Goal: Information Seeking & Learning: Learn about a topic

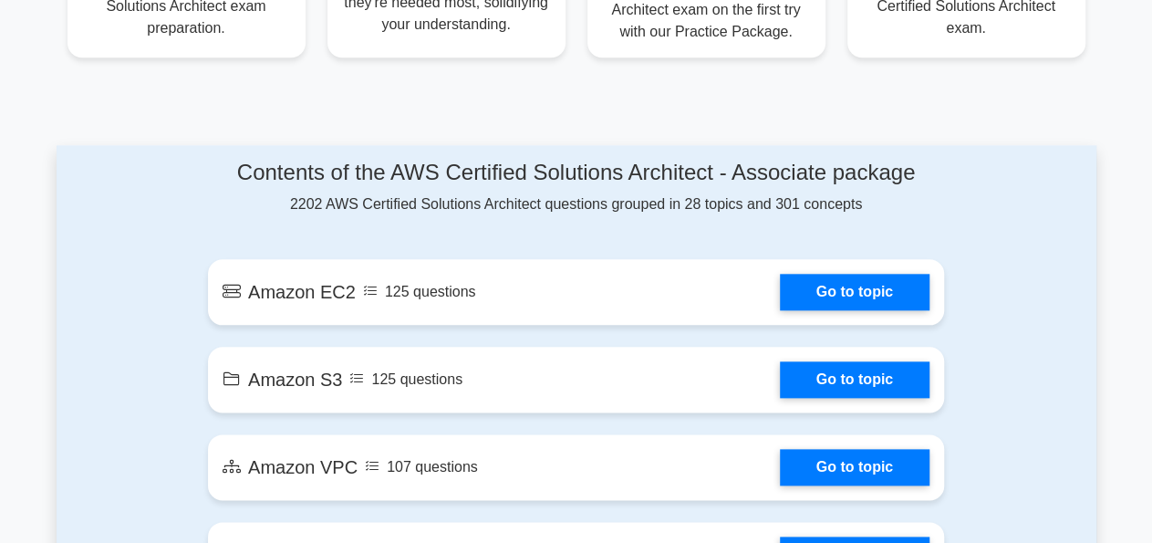
scroll to position [949, 0]
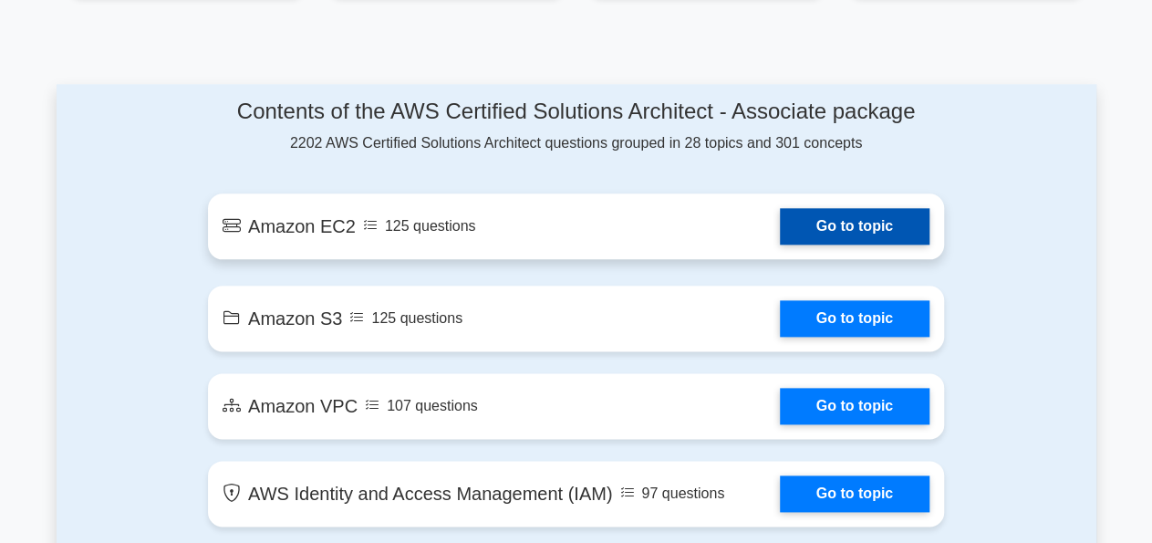
click at [780, 224] on link "Go to topic" at bounding box center [855, 226] width 150 height 36
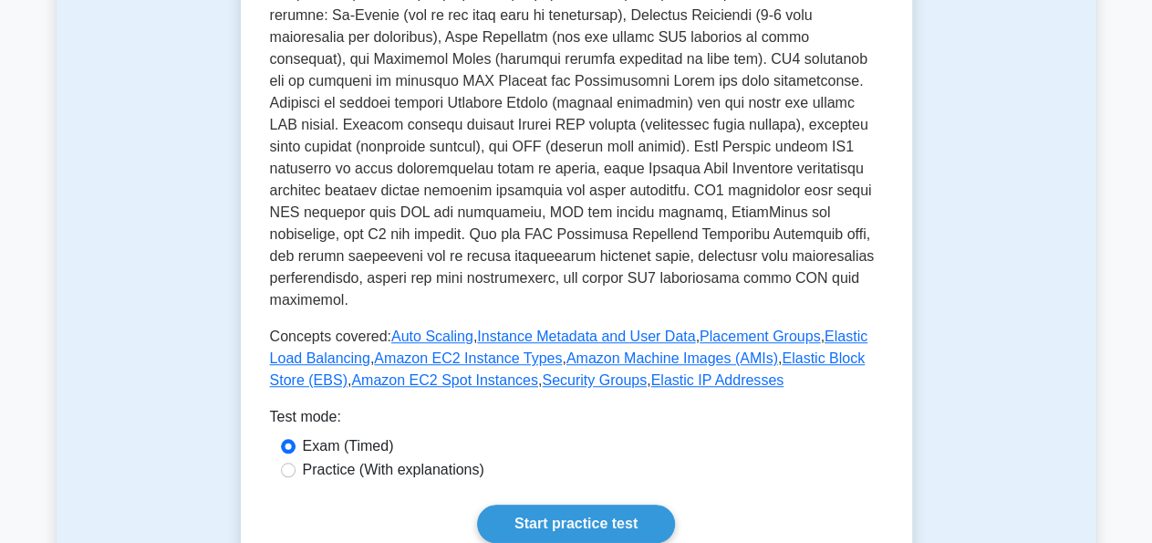
scroll to position [664, 0]
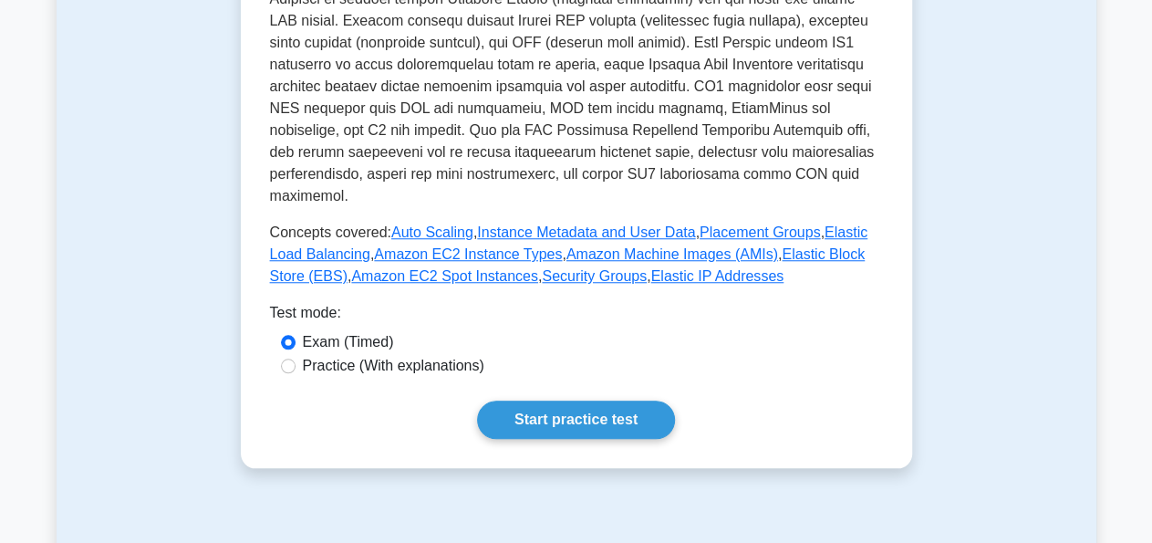
click at [375, 355] on label "Practice (With explanations)" at bounding box center [394, 366] width 182 height 22
click at [296, 359] on input "Practice (With explanations)" at bounding box center [288, 366] width 15 height 15
radio input "true"
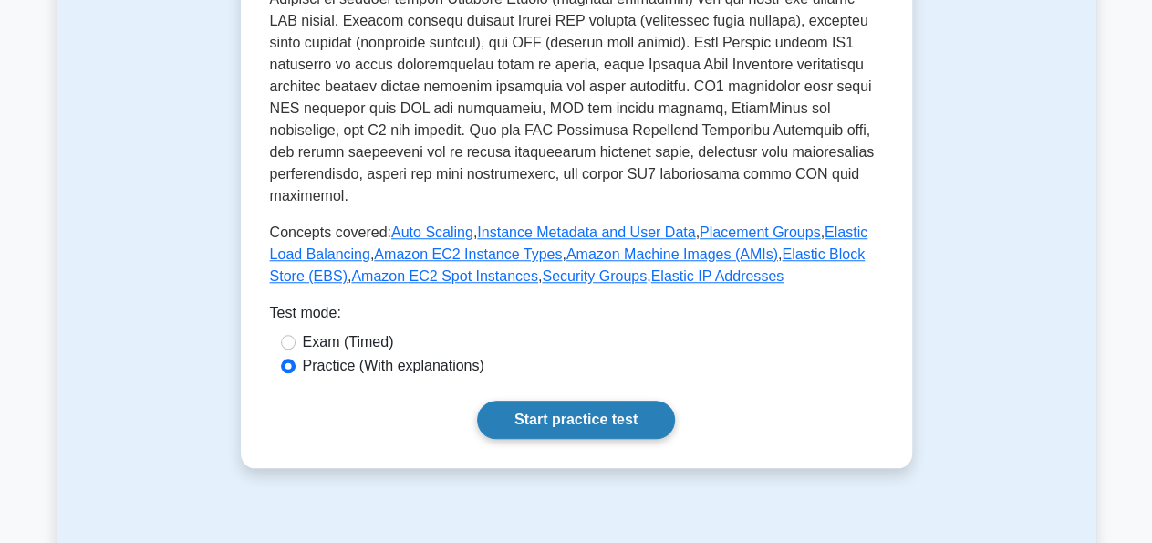
click at [564, 400] on link "Start practice test" at bounding box center [576, 419] width 198 height 38
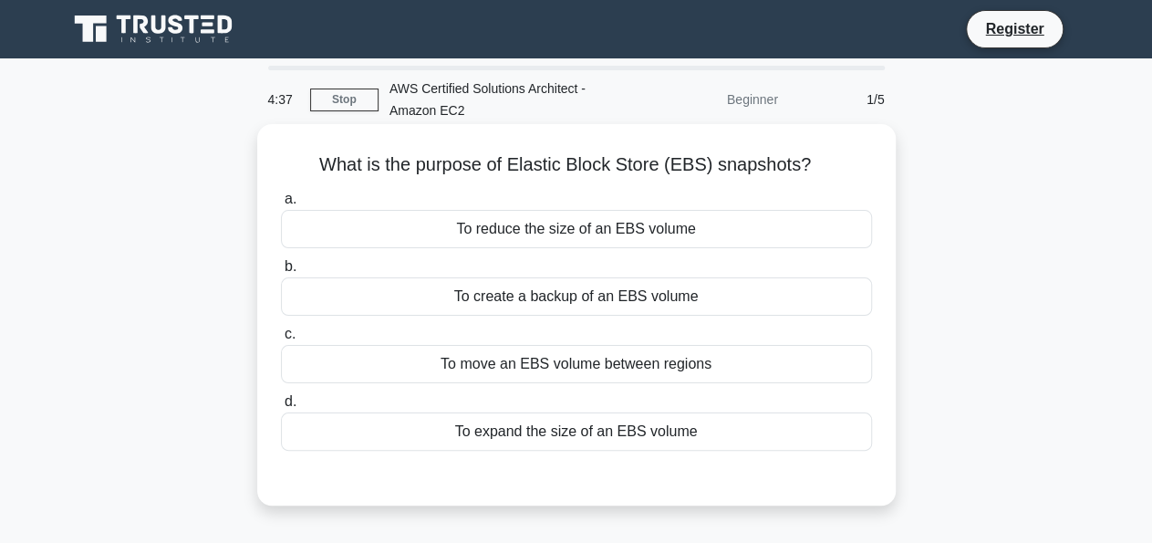
click at [561, 298] on div "To create a backup of an EBS volume" at bounding box center [576, 296] width 591 height 38
click at [281, 273] on input "b. To create a backup of an EBS volume" at bounding box center [281, 267] width 0 height 12
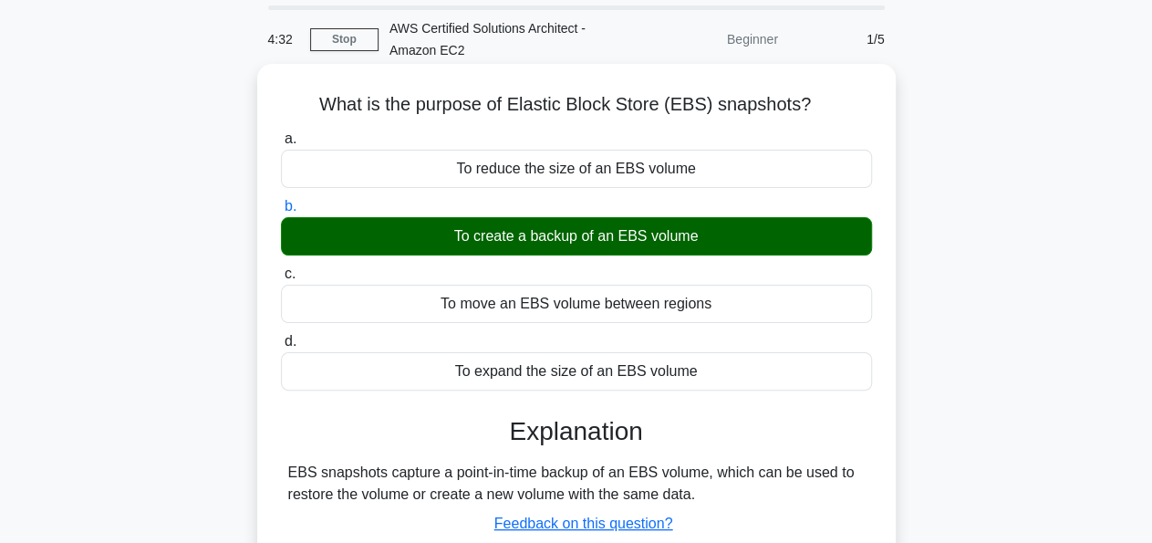
scroll to position [190, 0]
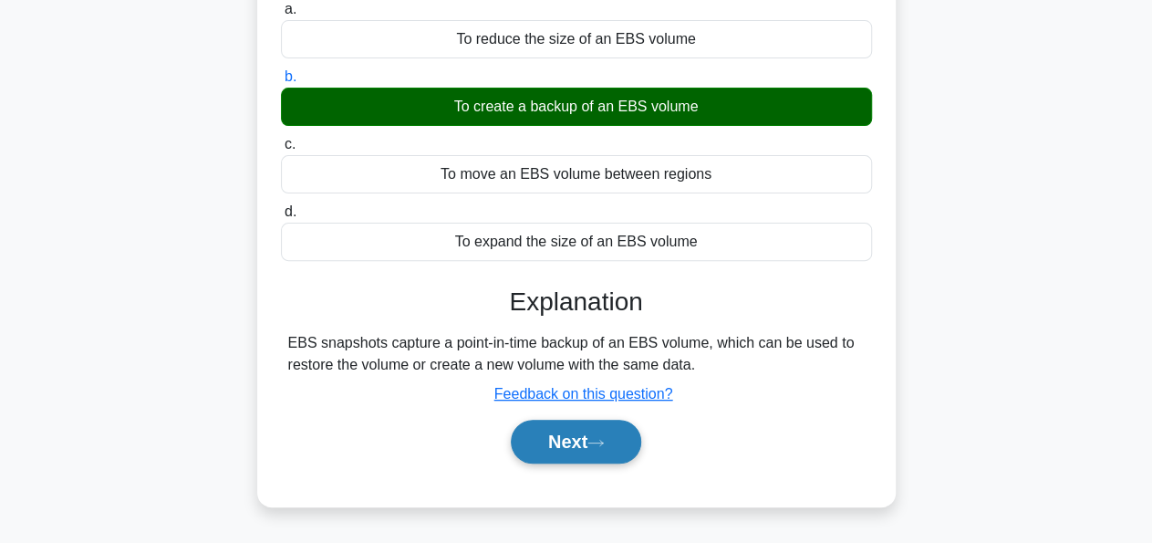
click at [576, 442] on button "Next" at bounding box center [576, 442] width 130 height 44
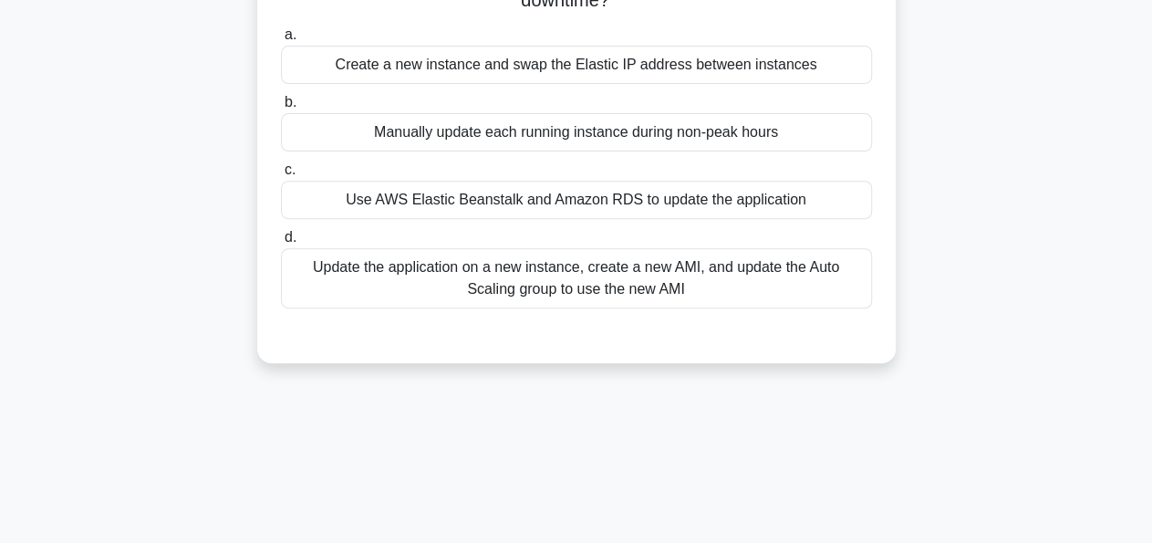
scroll to position [285, 0]
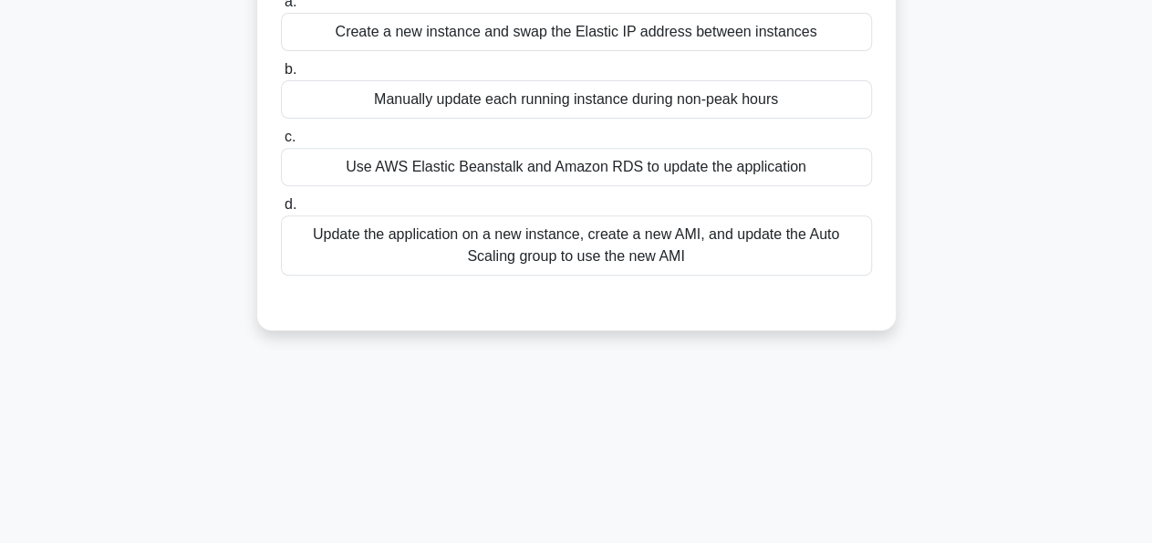
click at [660, 255] on div "Update the application on a new instance, create a new AMI, and update the Auto…" at bounding box center [576, 245] width 591 height 60
click at [281, 211] on input "d. Update the application on a new instance, create a new AMI, and update the A…" at bounding box center [281, 205] width 0 height 12
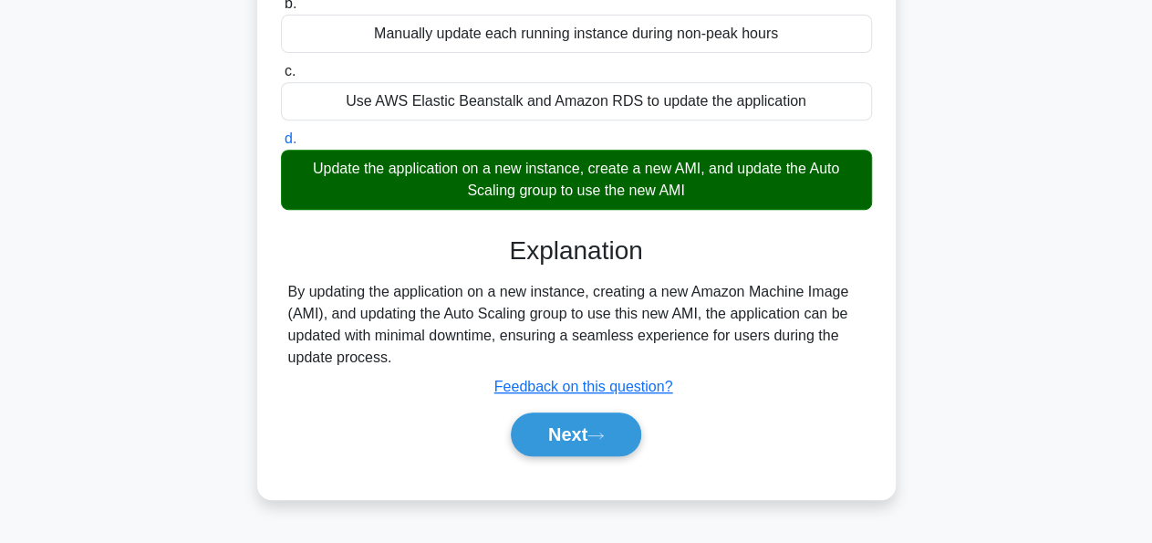
scroll to position [380, 0]
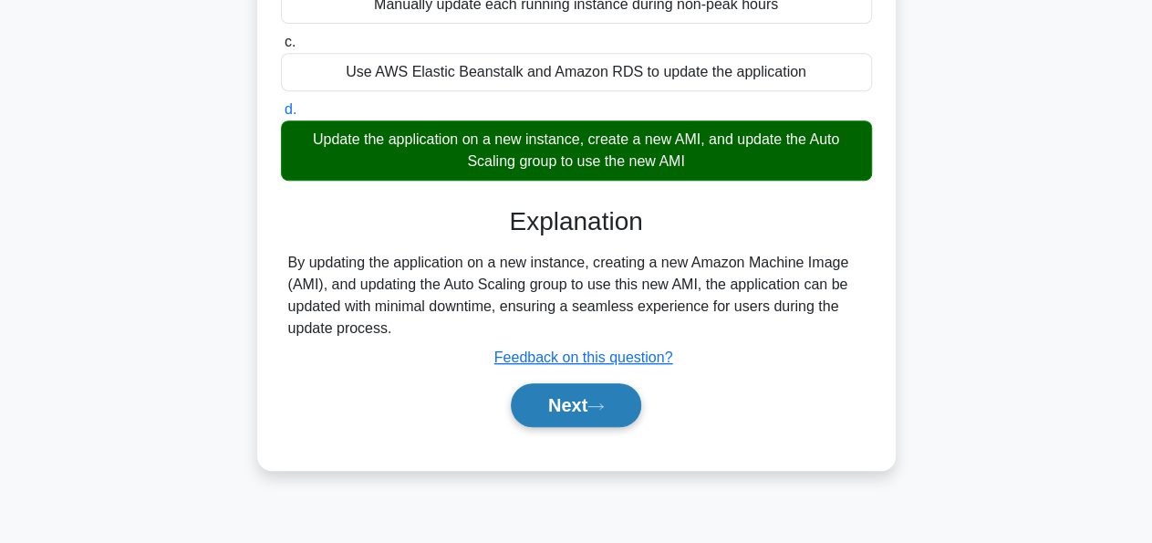
click at [570, 402] on button "Next" at bounding box center [576, 405] width 130 height 44
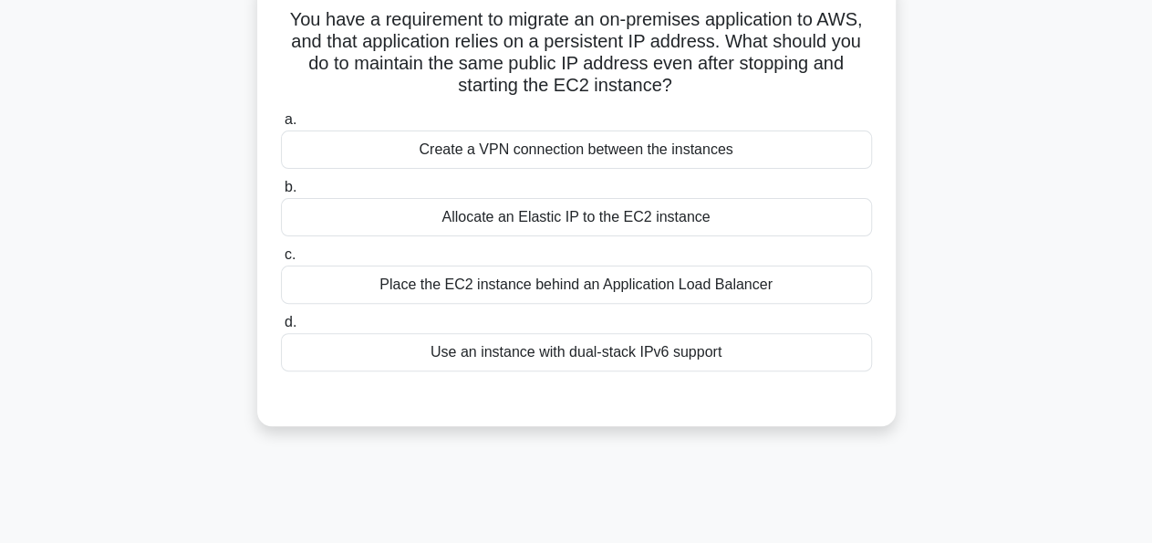
scroll to position [95, 0]
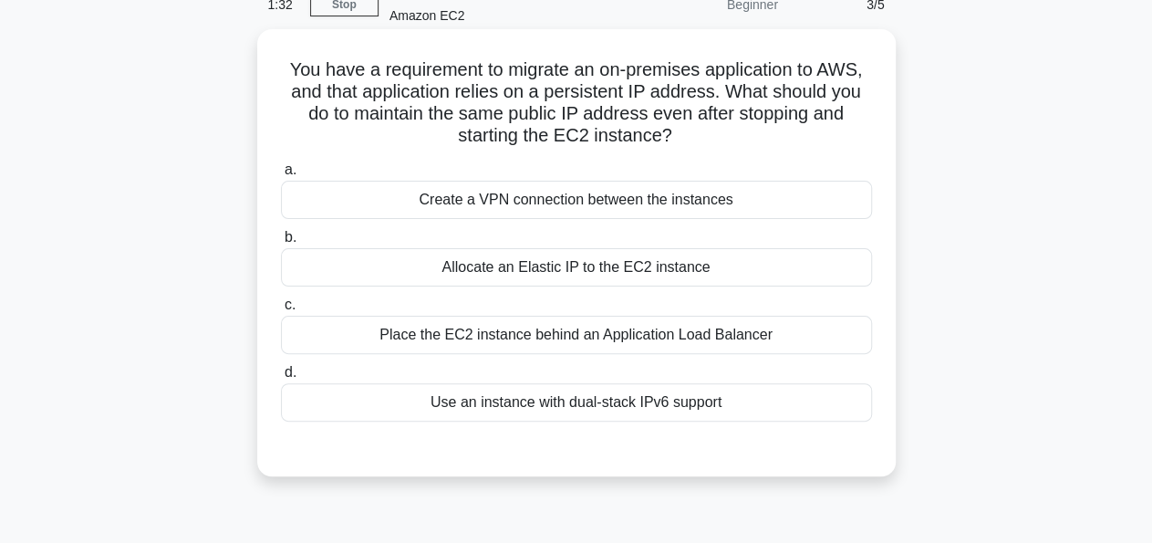
click at [660, 271] on div "Allocate an Elastic IP to the EC2 instance" at bounding box center [576, 267] width 591 height 38
click at [281, 244] on input "b. Allocate an Elastic IP to the EC2 instance" at bounding box center [281, 238] width 0 height 12
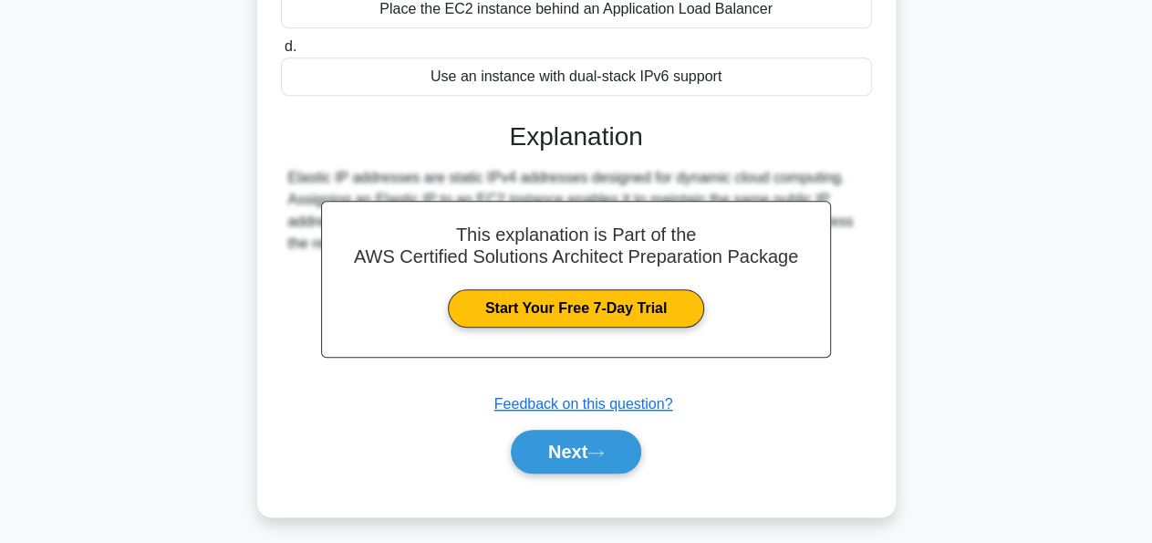
scroll to position [442, 0]
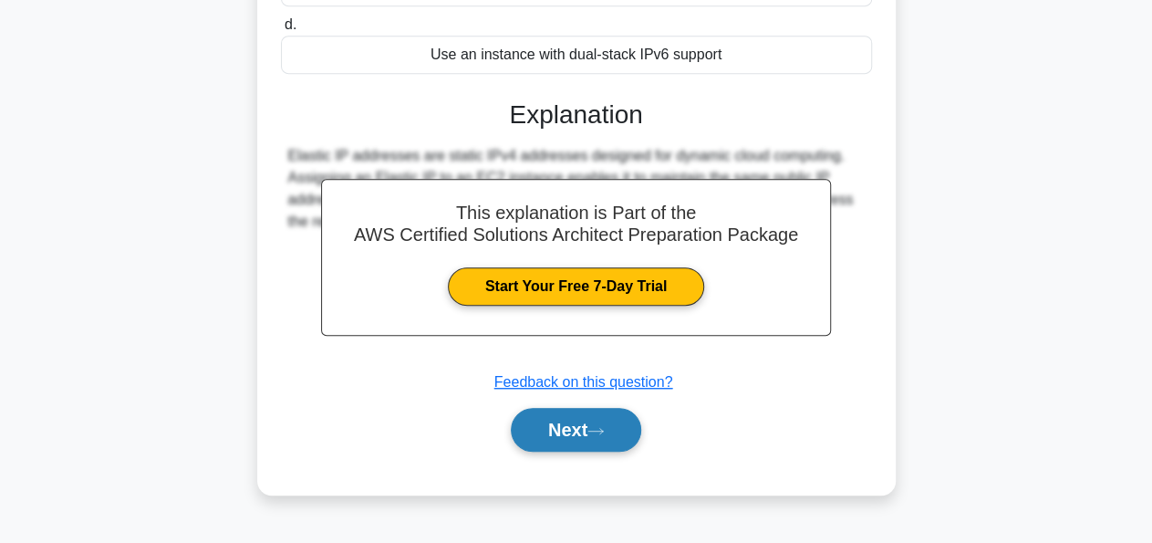
click at [589, 420] on button "Next" at bounding box center [576, 430] width 130 height 44
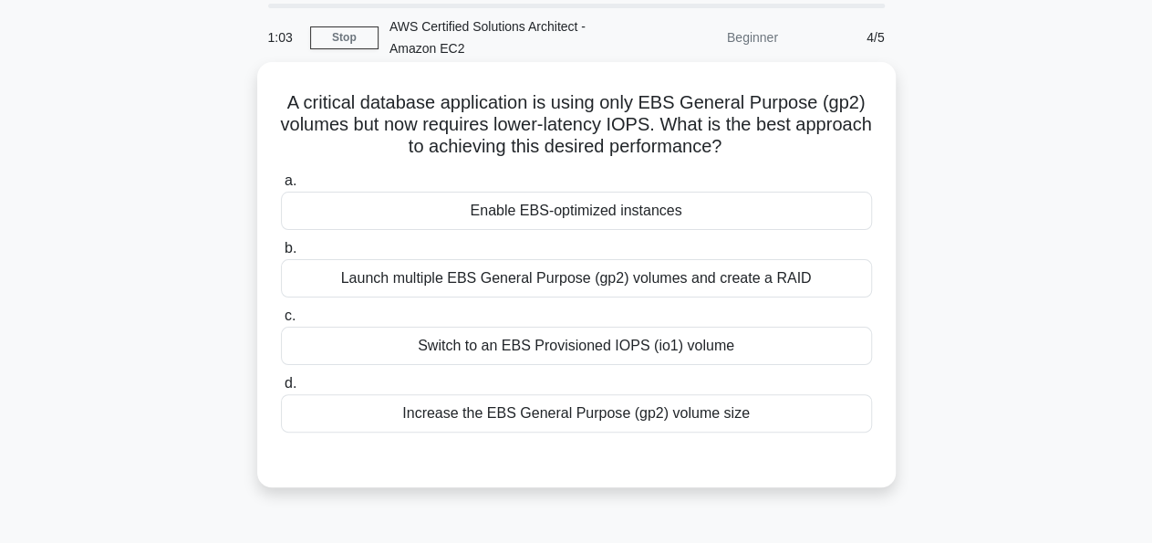
scroll to position [95, 0]
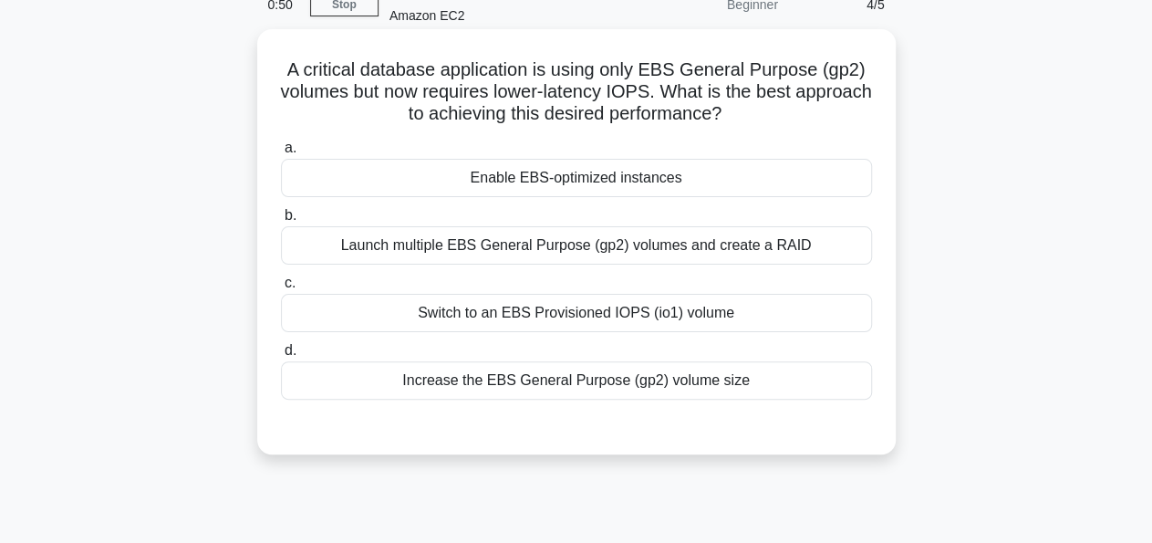
click at [755, 245] on div "Launch multiple EBS General Purpose (gp2) volumes and create a RAID" at bounding box center [576, 245] width 591 height 38
click at [281, 222] on input "b. Launch multiple EBS General Purpose (gp2) volumes and create a RAID" at bounding box center [281, 216] width 0 height 12
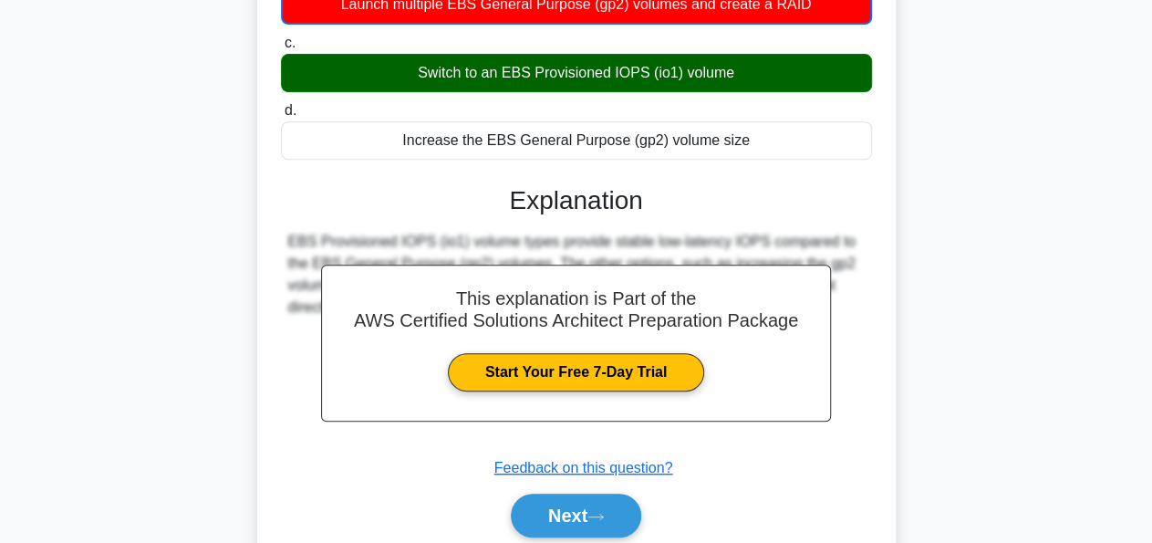
scroll to position [442, 0]
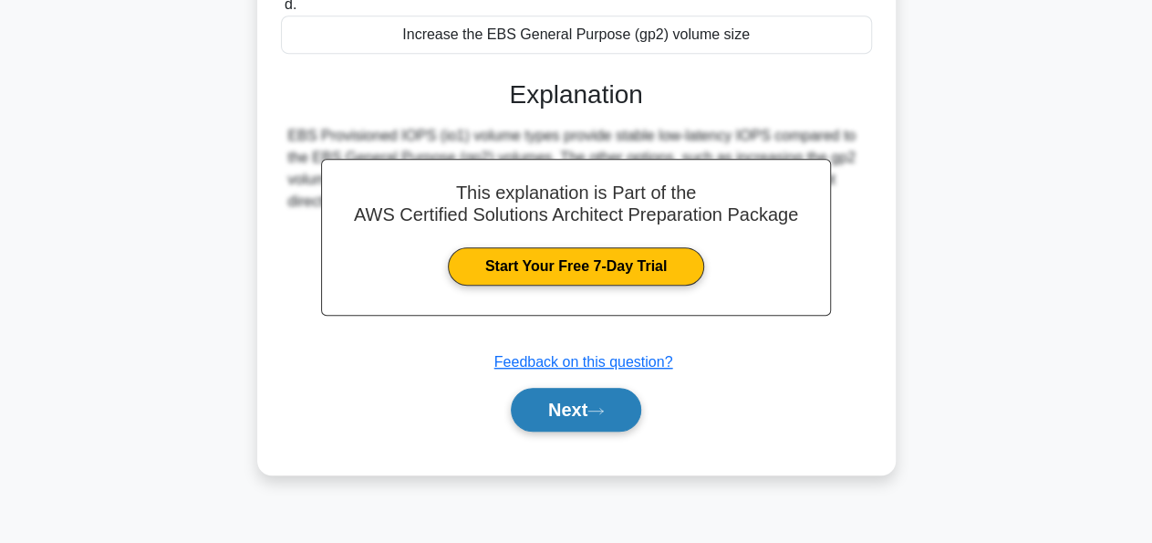
click at [558, 417] on button "Next" at bounding box center [576, 410] width 130 height 44
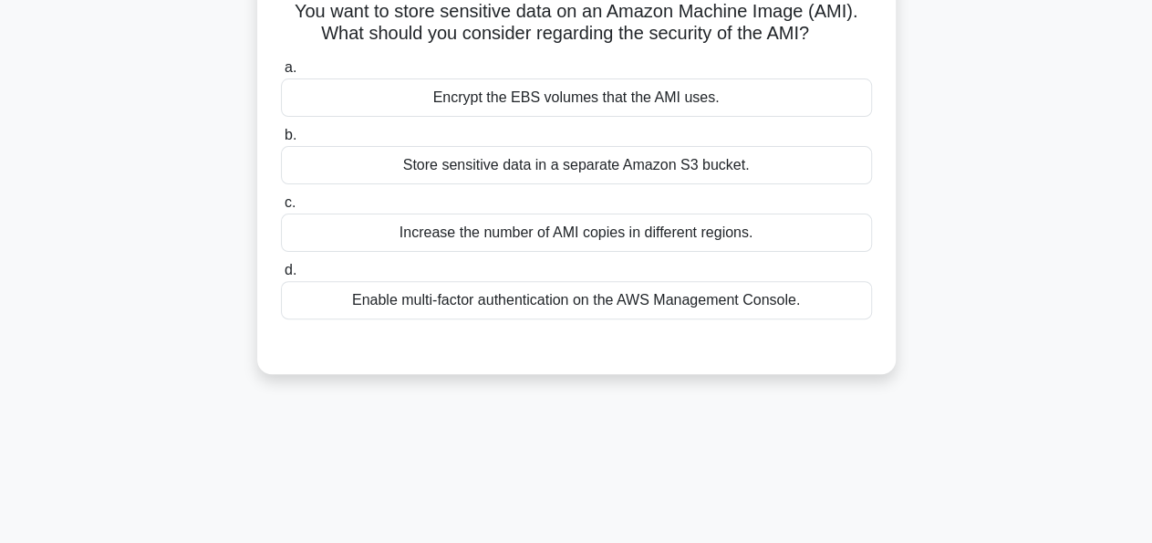
scroll to position [0, 0]
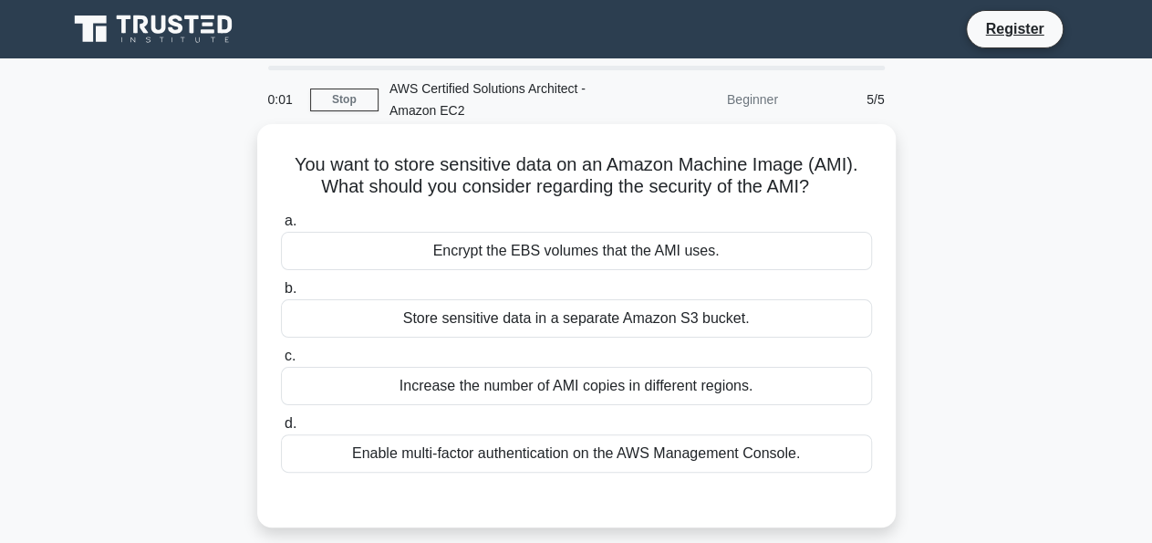
click at [568, 322] on div "Store sensitive data in a separate Amazon S3 bucket." at bounding box center [576, 318] width 591 height 38
click at [281, 295] on input "b. Store sensitive data in a separate Amazon S3 bucket." at bounding box center [281, 289] width 0 height 12
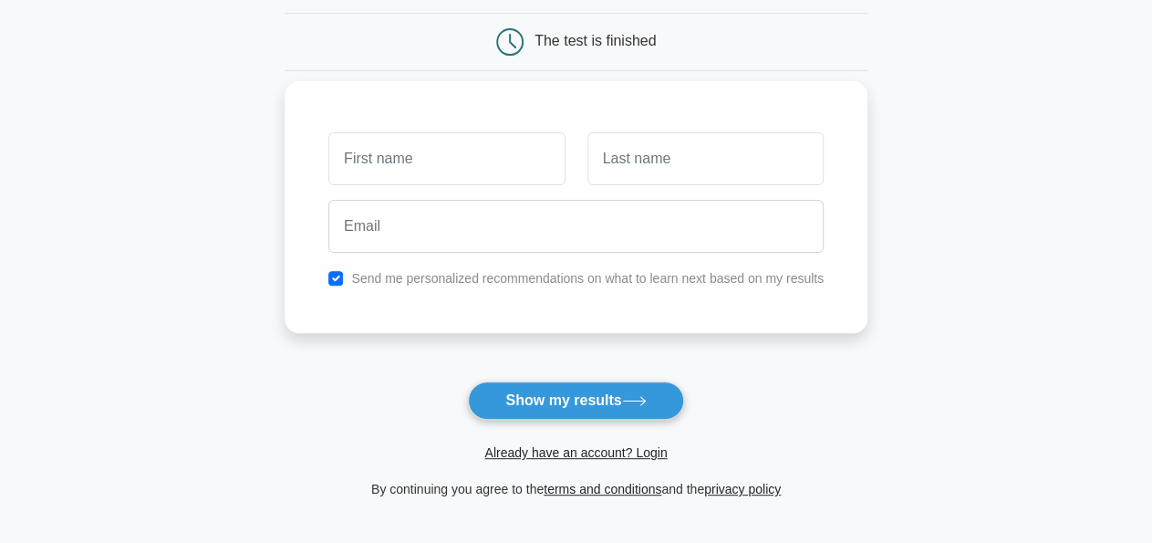
scroll to position [190, 0]
